Goal: Task Accomplishment & Management: Use online tool/utility

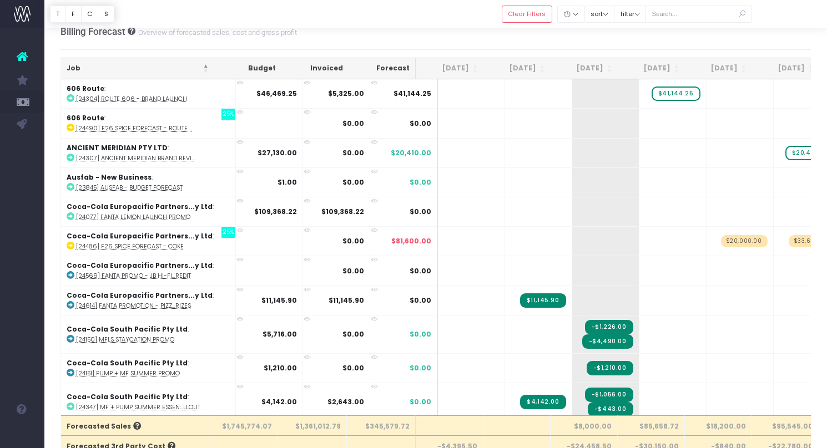
scroll to position [2660, 0]
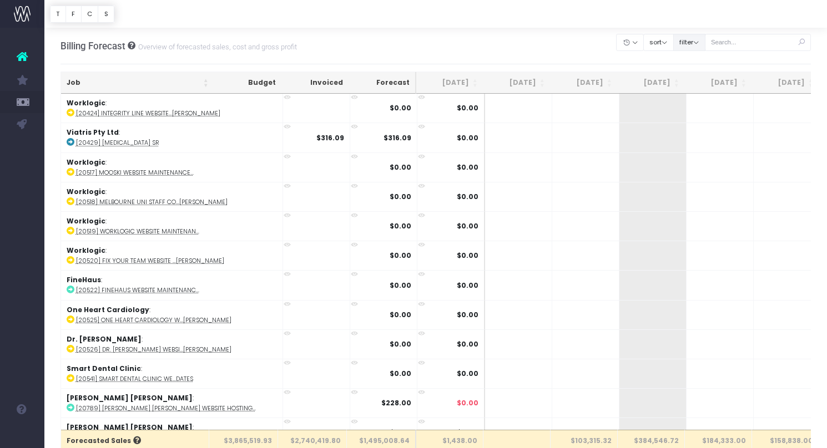
click at [702, 47] on button "filter" at bounding box center [689, 42] width 32 height 17
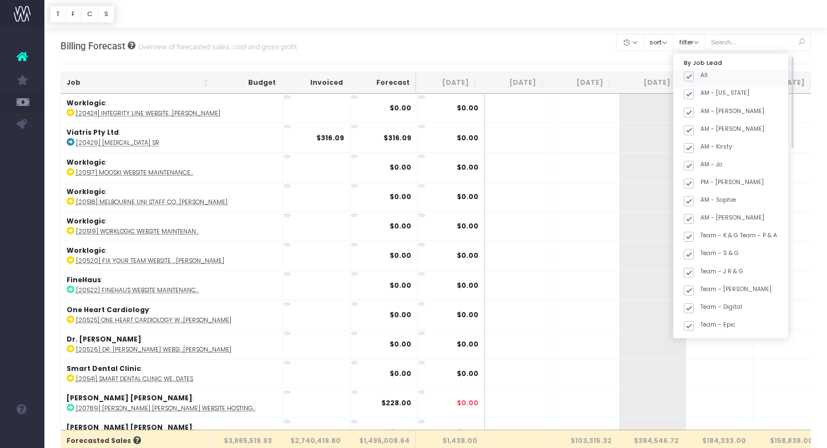
click at [708, 75] on label "All" at bounding box center [696, 75] width 24 height 9
click at [708, 75] on input "All" at bounding box center [703, 74] width 7 height 7
checkbox input "false"
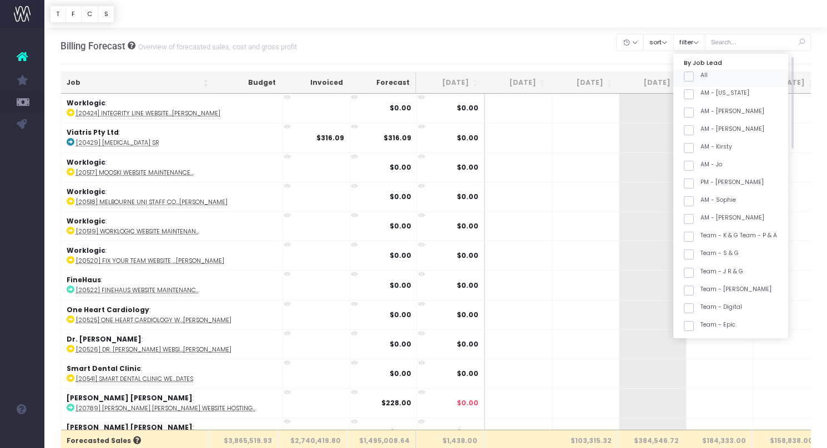
checkbox input "false"
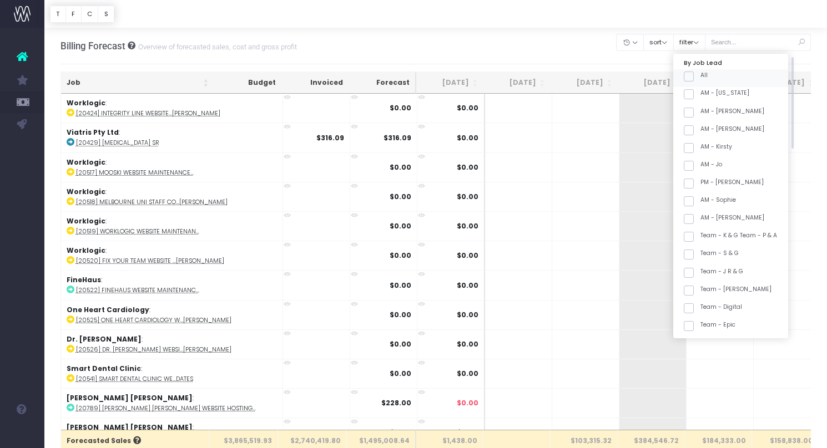
checkbox input "false"
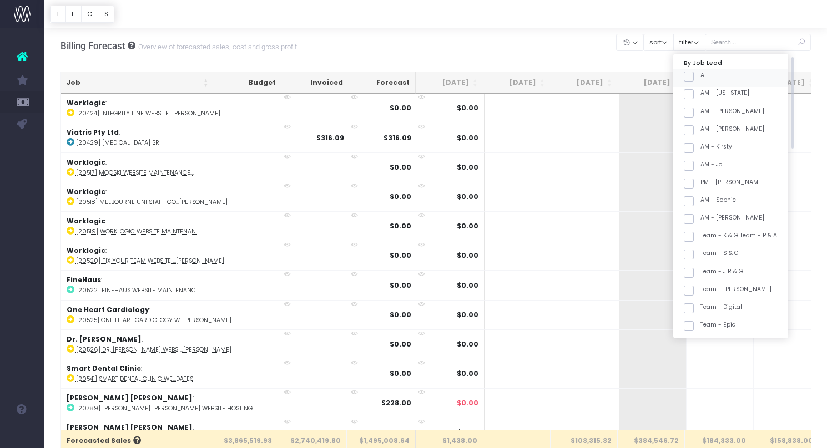
checkbox input "false"
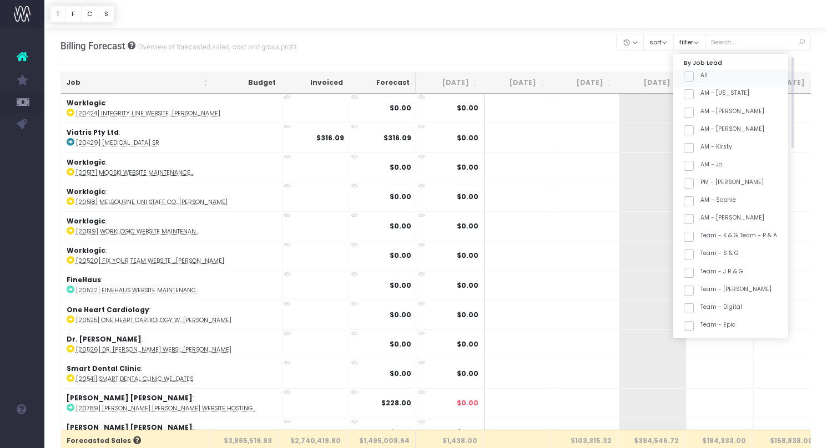
checkbox input "false"
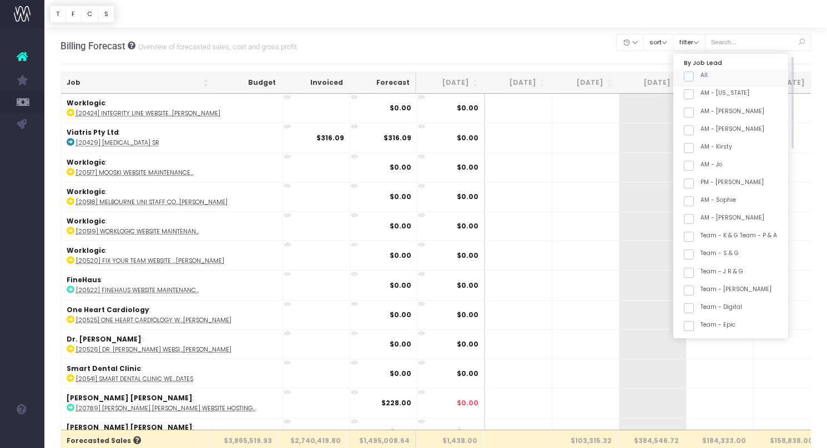
checkbox input "false"
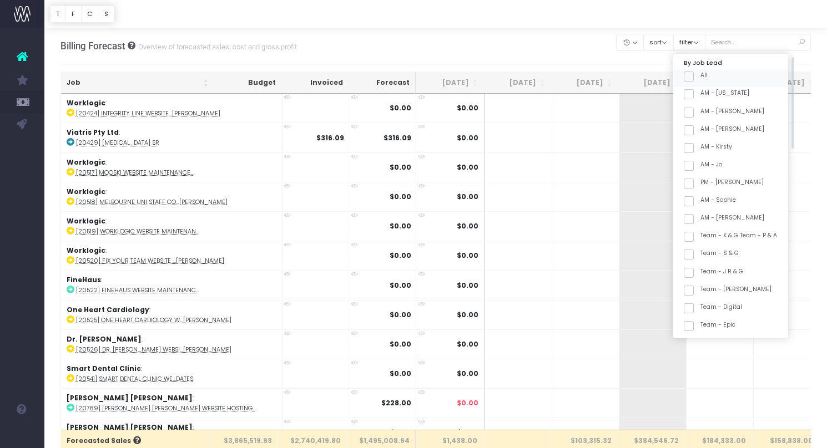
checkbox input "false"
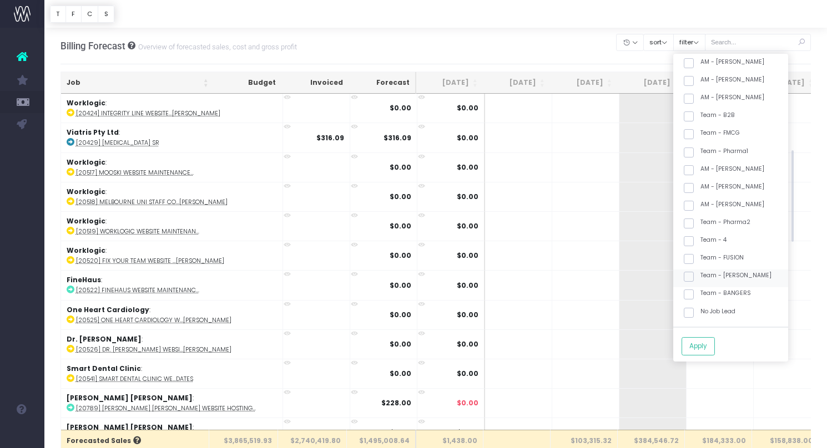
scroll to position [281, 0]
click at [758, 271] on label "Team - [PERSON_NAME]" at bounding box center [728, 275] width 88 height 9
click at [708, 271] on input "Team - [PERSON_NAME]" at bounding box center [703, 274] width 7 height 7
checkbox input "true"
click at [707, 349] on button "Apply" at bounding box center [698, 346] width 33 height 18
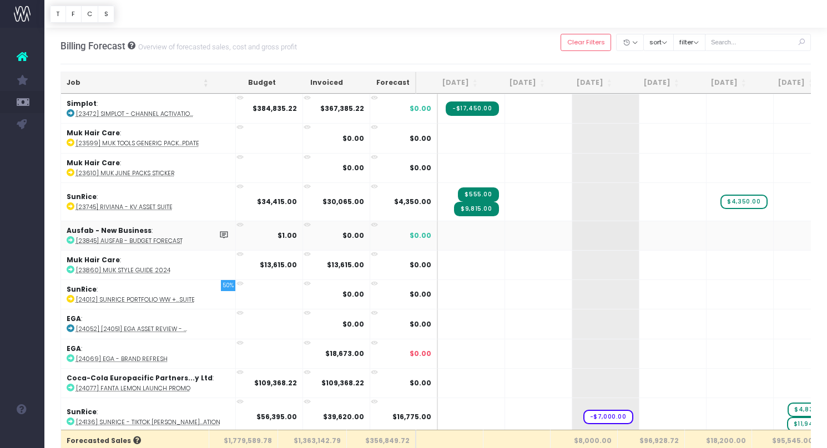
click at [148, 79] on th "Job" at bounding box center [137, 83] width 153 height 22
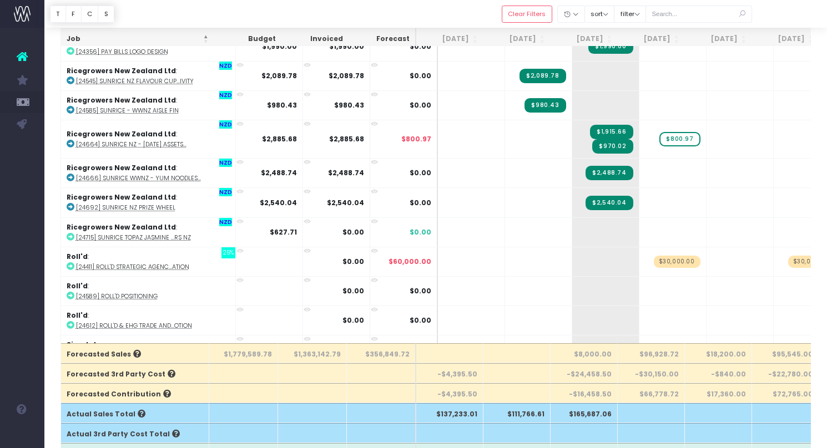
scroll to position [1200, 0]
click at [576, 228] on span "+" at bounding box center [588, 233] width 33 height 29
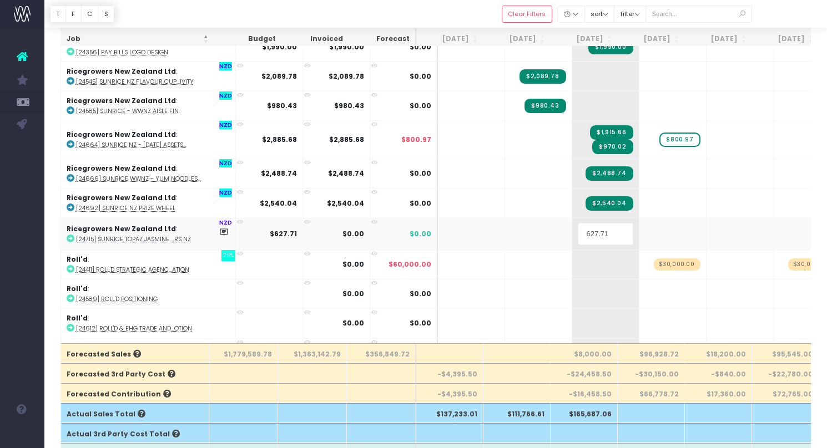
click at [594, 230] on input "627.71" at bounding box center [606, 234] width 56 height 22
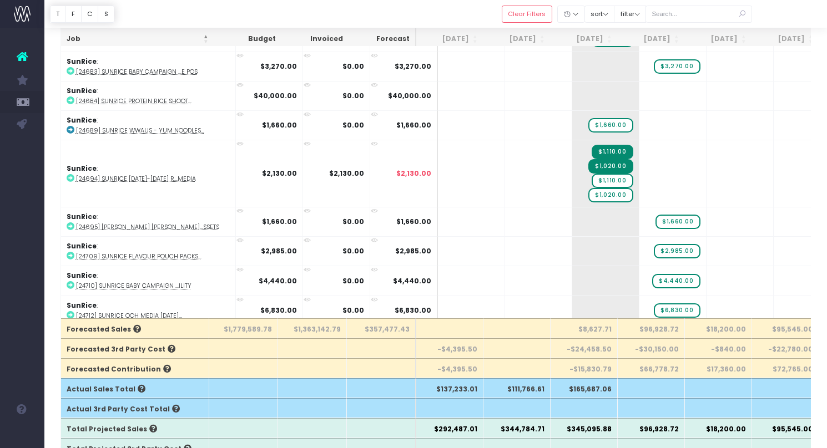
scroll to position [115, 0]
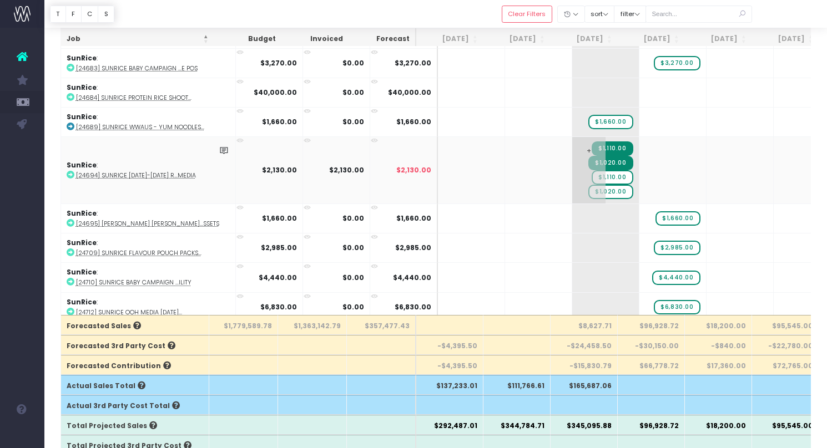
click at [592, 171] on span "$1,110.00" at bounding box center [612, 177] width 41 height 14
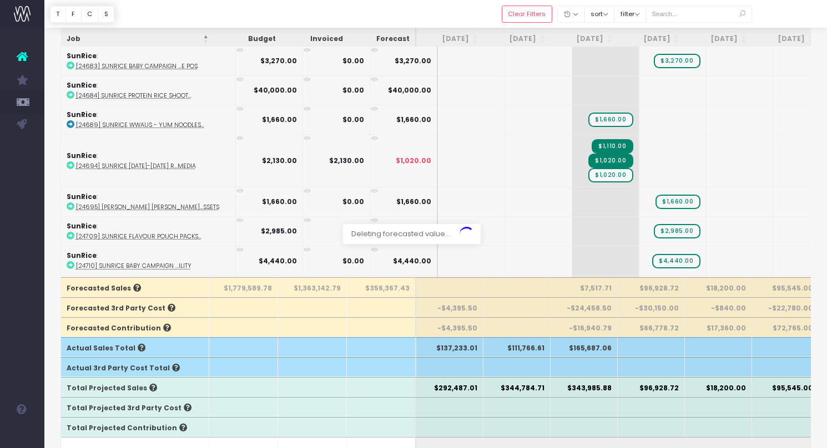
scroll to position [2681, 0]
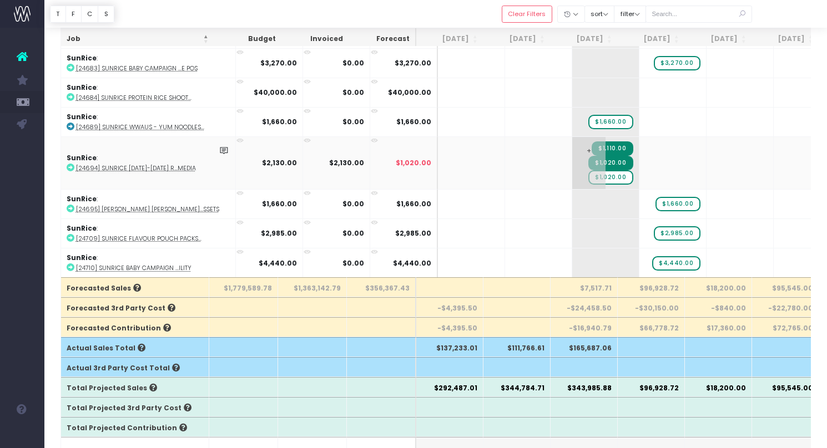
click at [591, 172] on span "$1,020.00" at bounding box center [610, 177] width 44 height 14
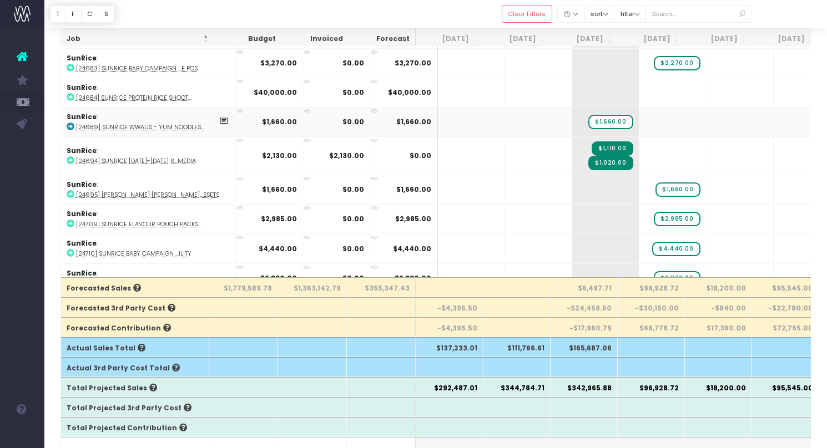
click at [181, 123] on abbr "[24689] SunRice WWAUS - YUM Noodles..." at bounding box center [140, 127] width 128 height 8
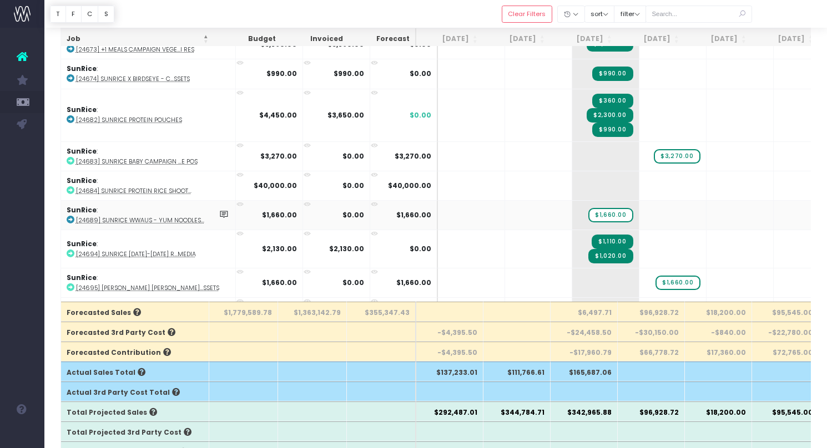
scroll to position [2609, 0]
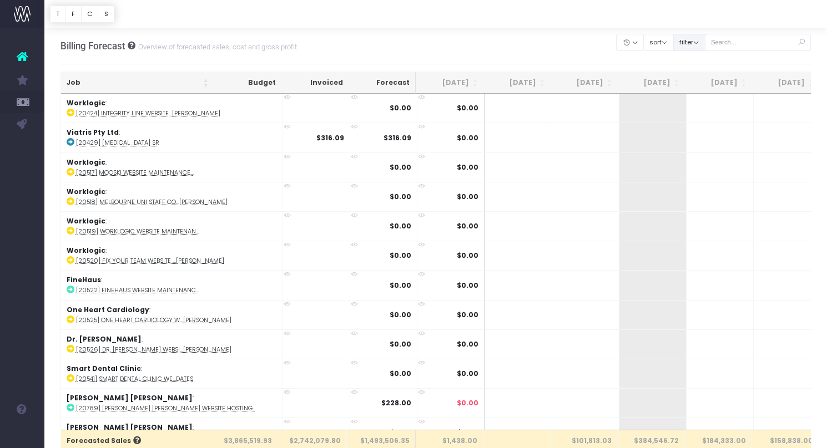
click at [705, 43] on button "filter" at bounding box center [689, 42] width 32 height 17
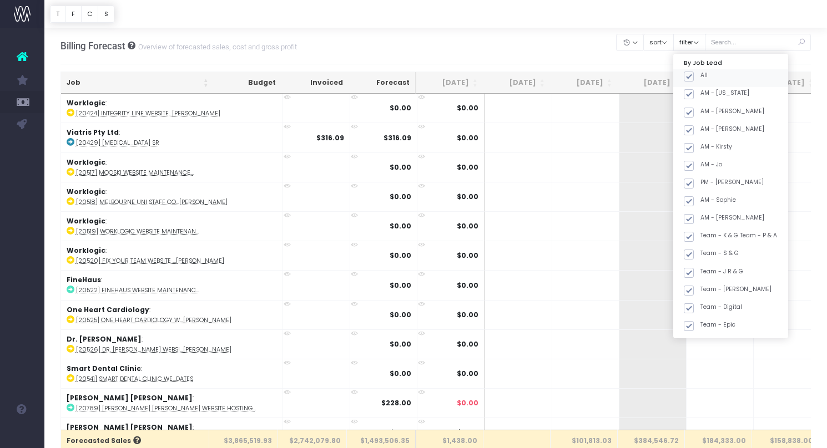
click at [708, 72] on label "All" at bounding box center [696, 75] width 24 height 9
click at [708, 72] on input "All" at bounding box center [703, 74] width 7 height 7
checkbox input "false"
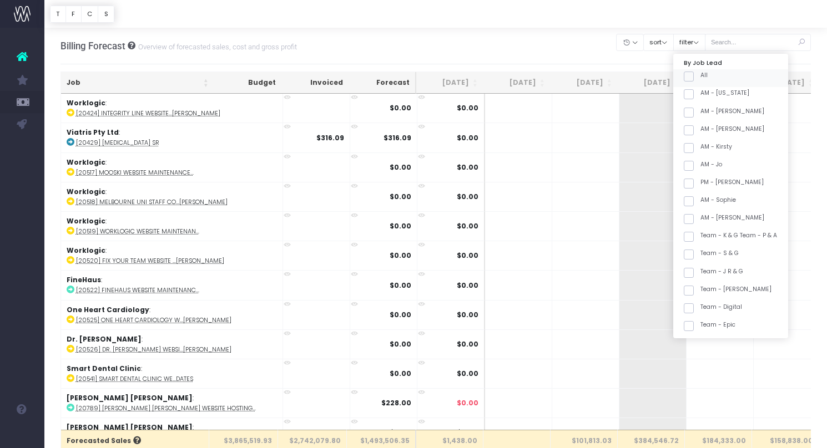
checkbox input "false"
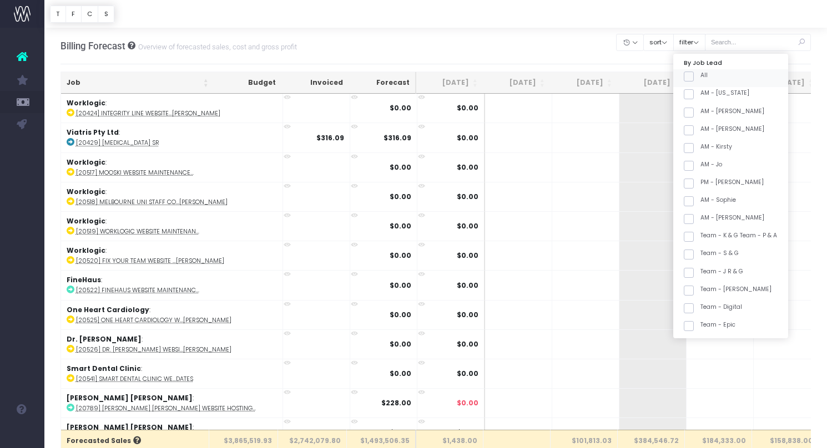
checkbox input "false"
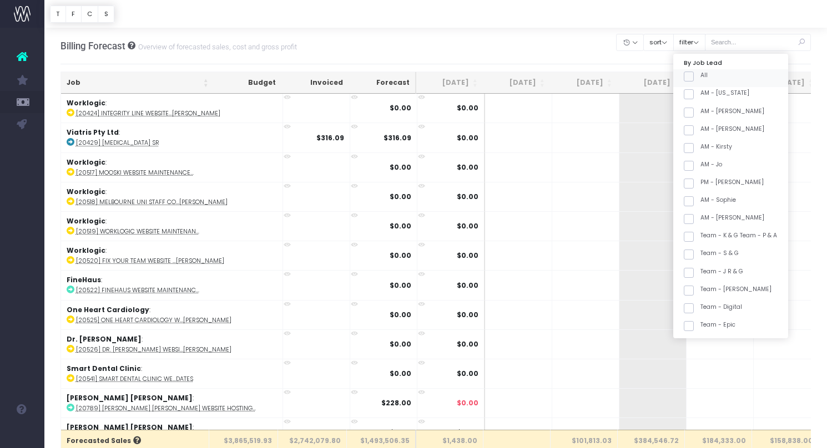
checkbox input "false"
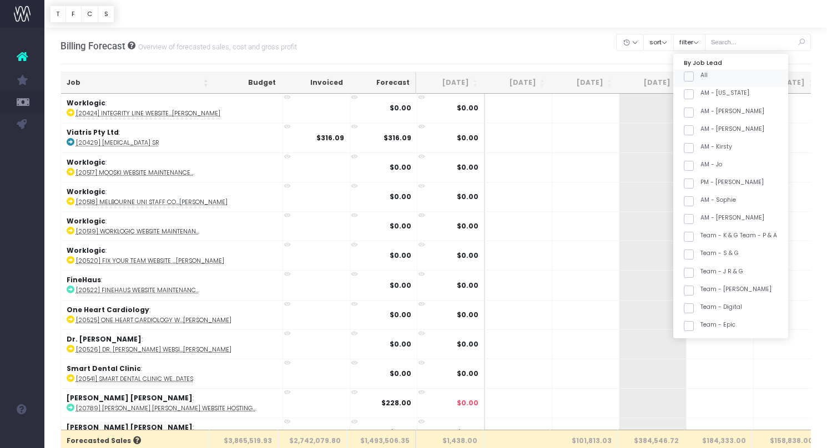
checkbox input "false"
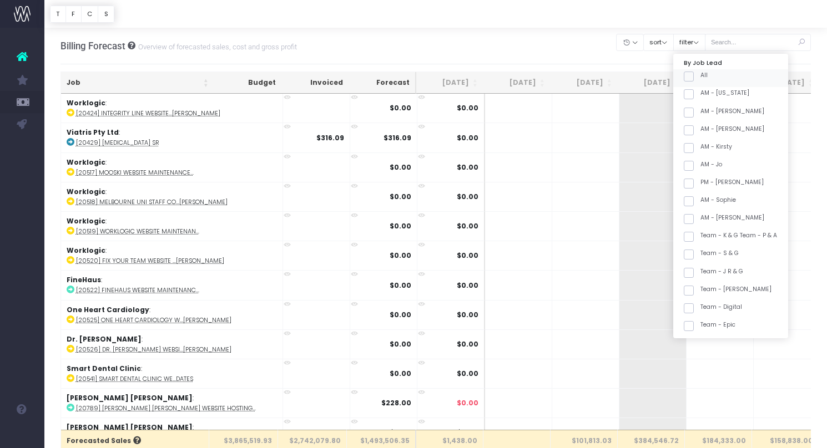
checkbox input "false"
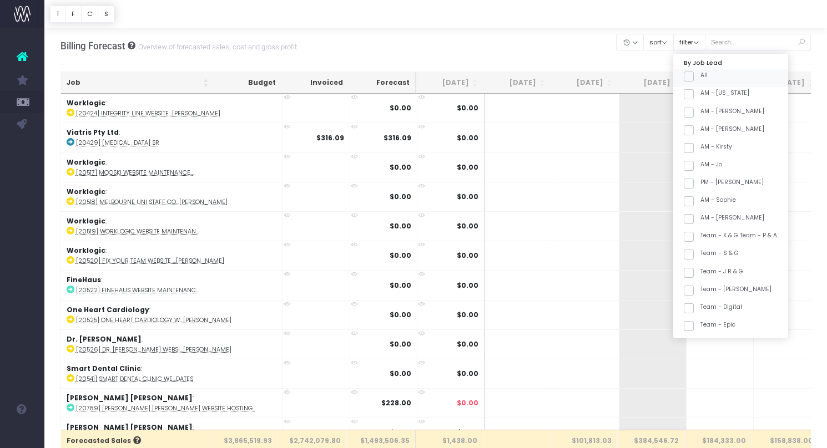
checkbox input "false"
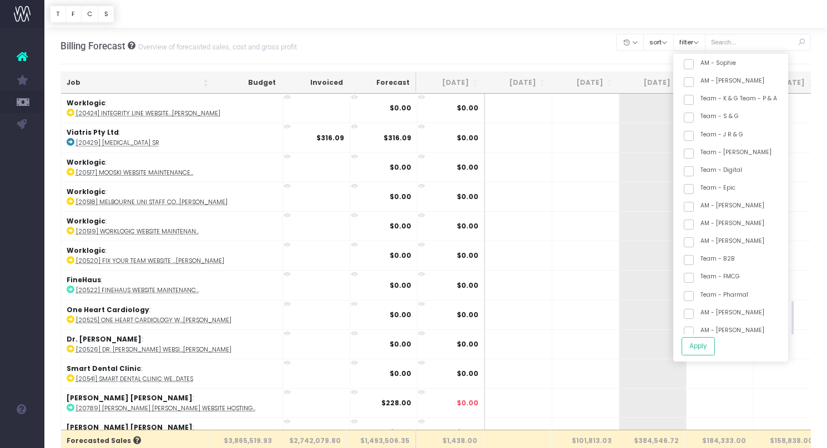
scroll to position [287, 0]
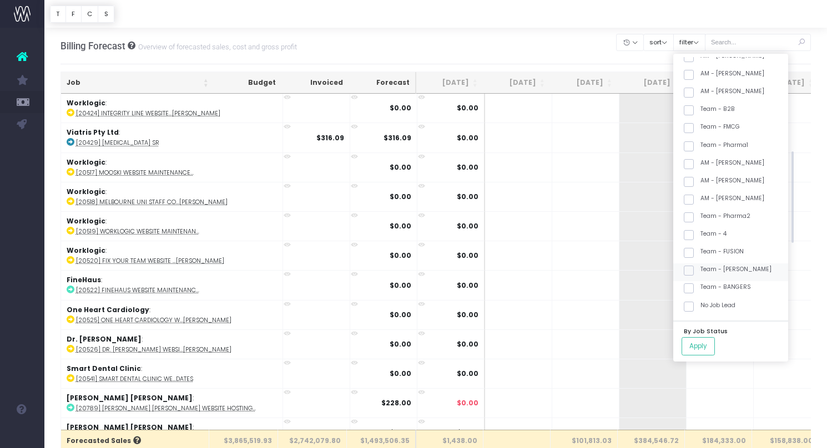
click at [741, 268] on label "Team - [PERSON_NAME]" at bounding box center [728, 269] width 88 height 9
click at [708, 268] on input "Team - [PERSON_NAME]" at bounding box center [703, 268] width 7 height 7
checkbox input "true"
click at [715, 345] on button "Apply" at bounding box center [698, 346] width 33 height 18
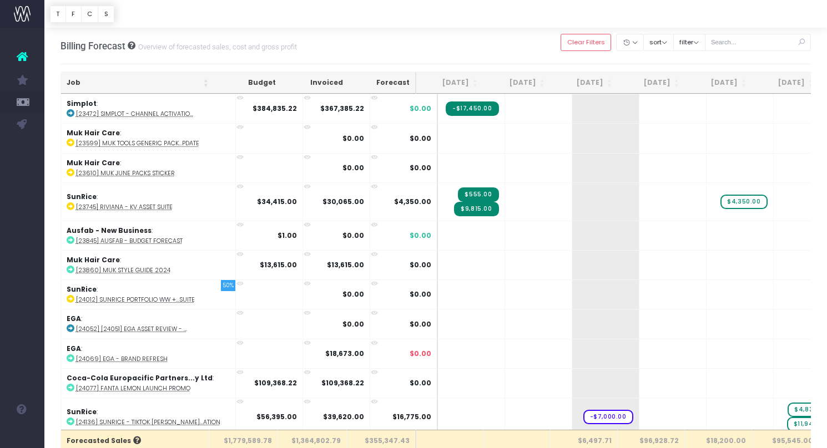
click at [142, 82] on th "Job" at bounding box center [137, 83] width 153 height 22
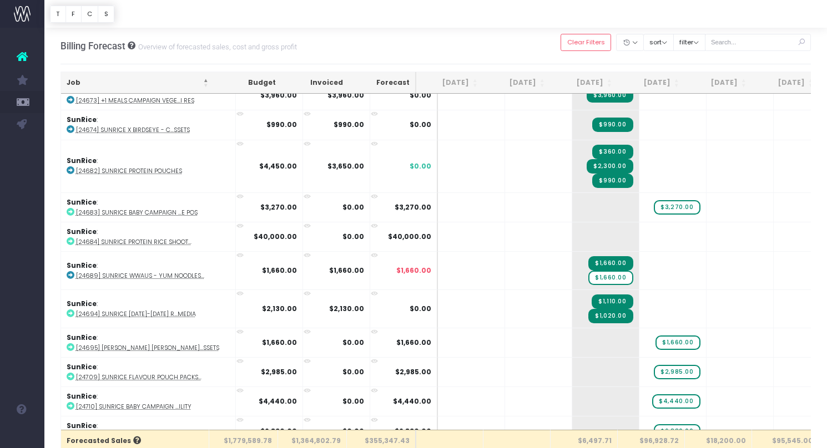
scroll to position [2698, 0]
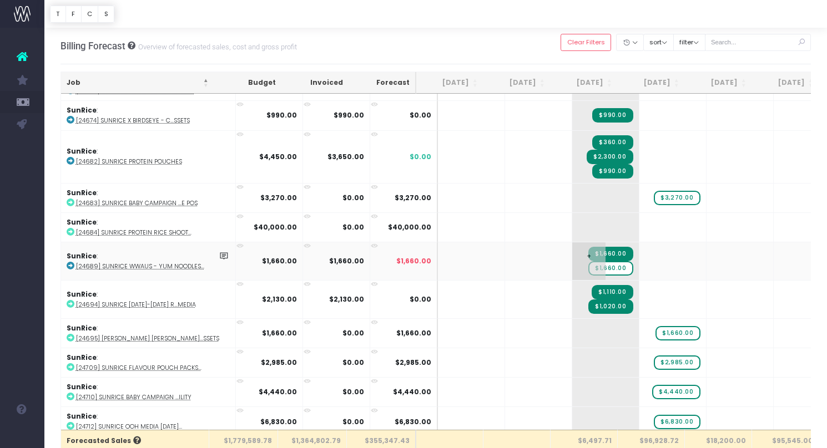
click at [592, 263] on span "$1,660.00" at bounding box center [610, 268] width 44 height 14
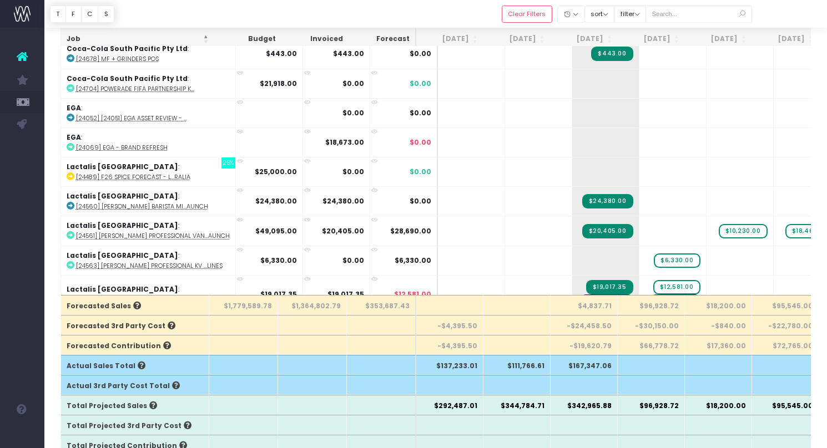
scroll to position [135, 0]
